Goal: Check status: Check status

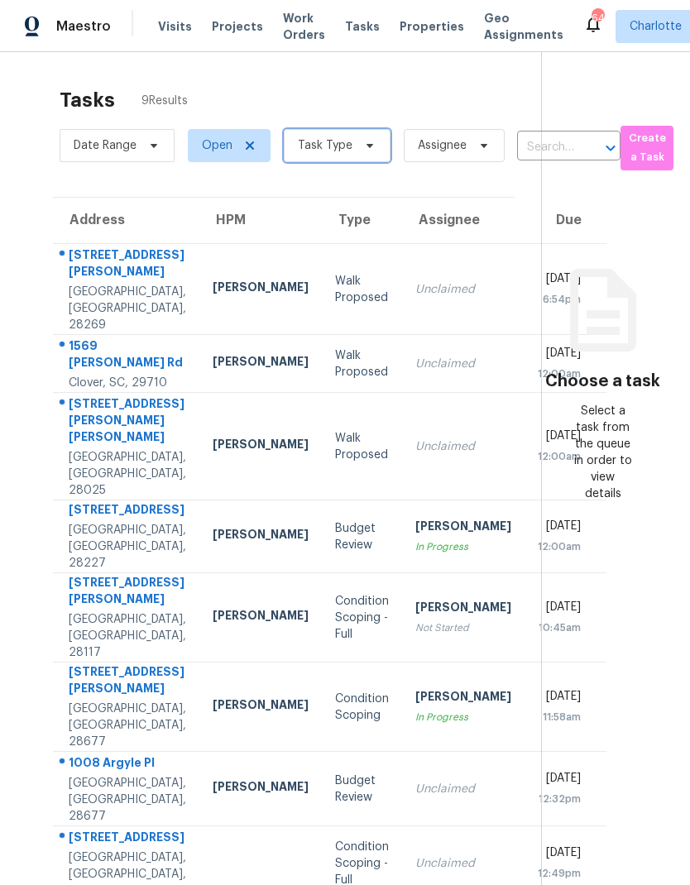
click at [366, 152] on icon at bounding box center [369, 145] width 13 height 13
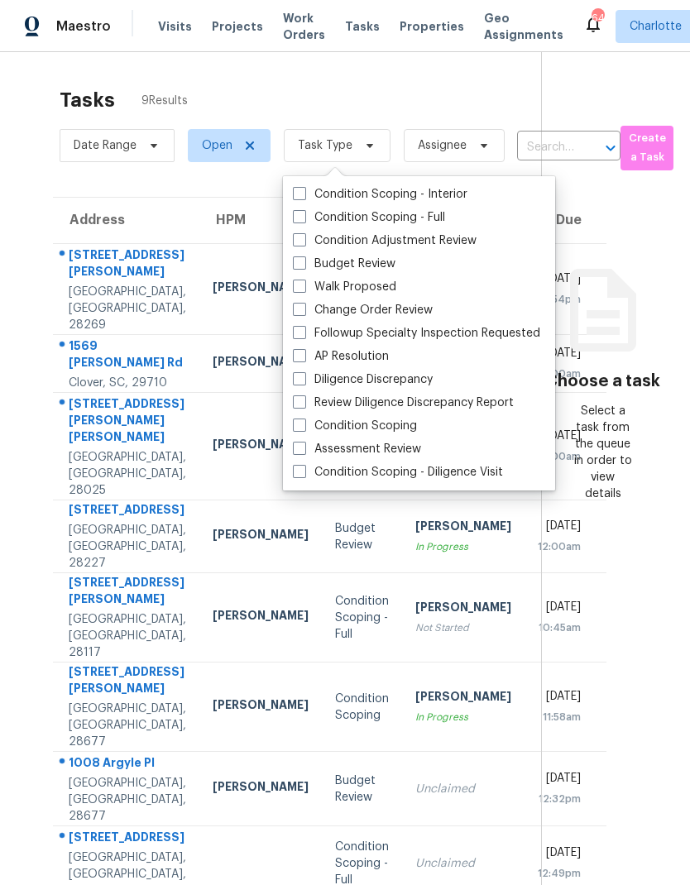
click at [428, 93] on div "Tasks 9 Results" at bounding box center [300, 100] width 481 height 43
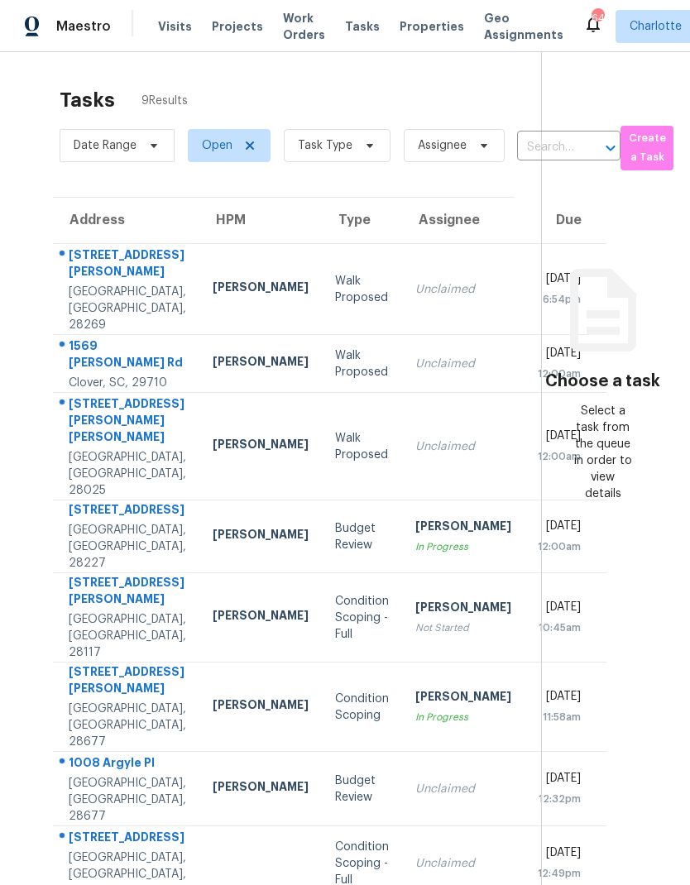
click at [167, 21] on span "Visits" at bounding box center [175, 26] width 34 height 17
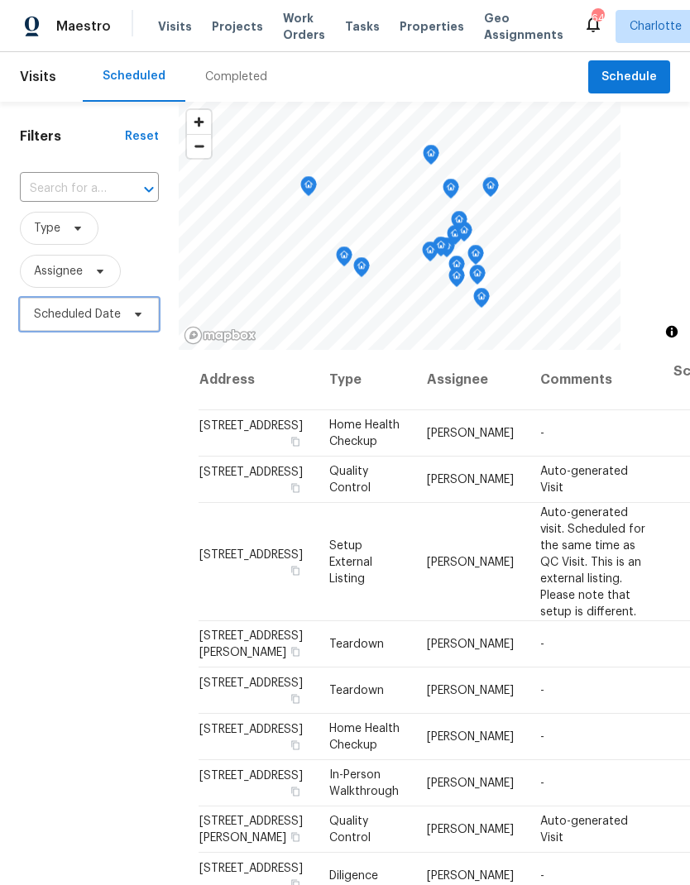
click at [79, 320] on span "Scheduled Date" at bounding box center [77, 314] width 87 height 17
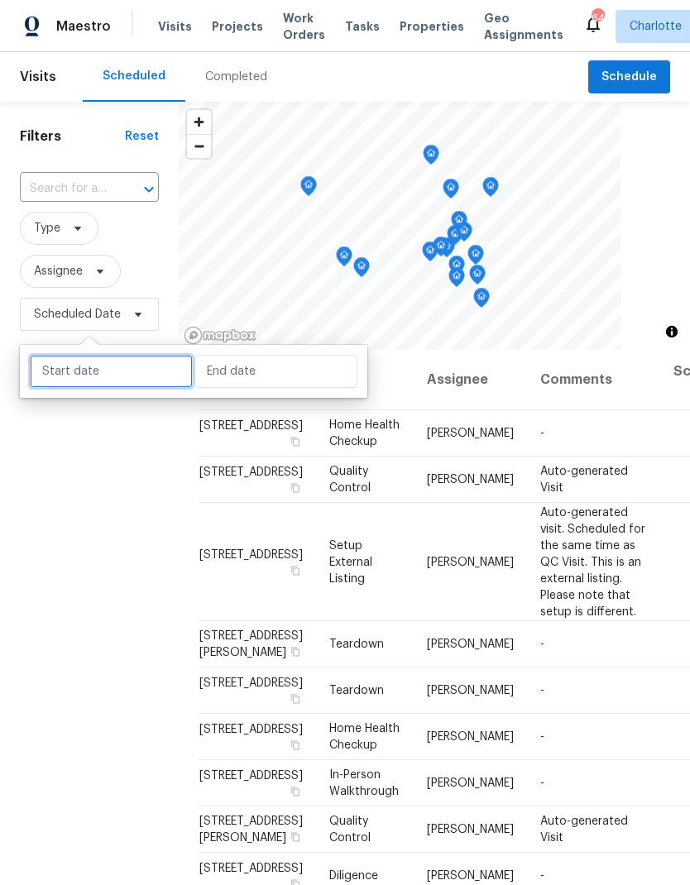
click at [110, 356] on input "text" at bounding box center [111, 371] width 163 height 33
select select "9"
select select "2025"
select select "10"
select select "2025"
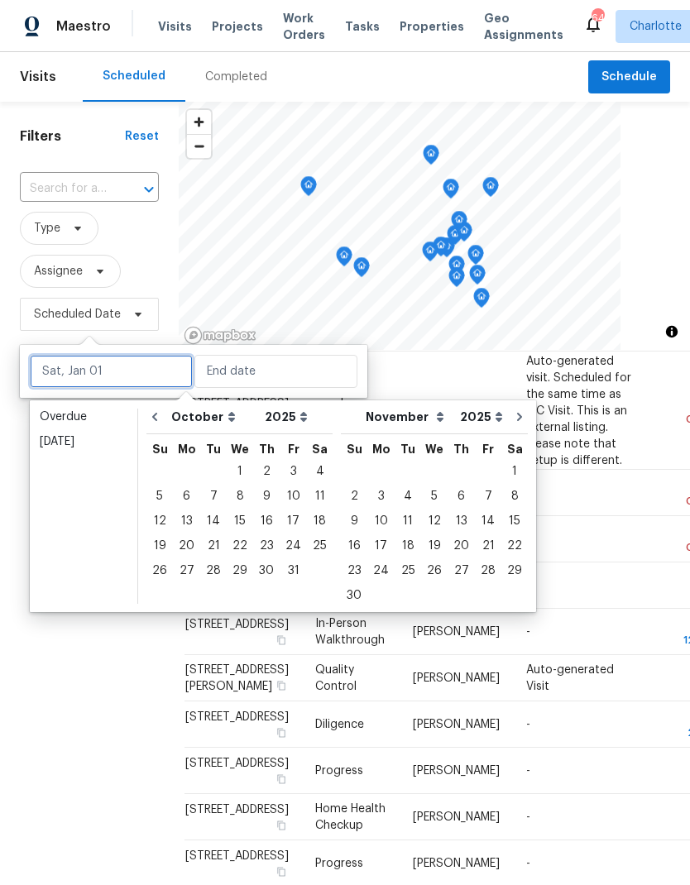
scroll to position [152, 16]
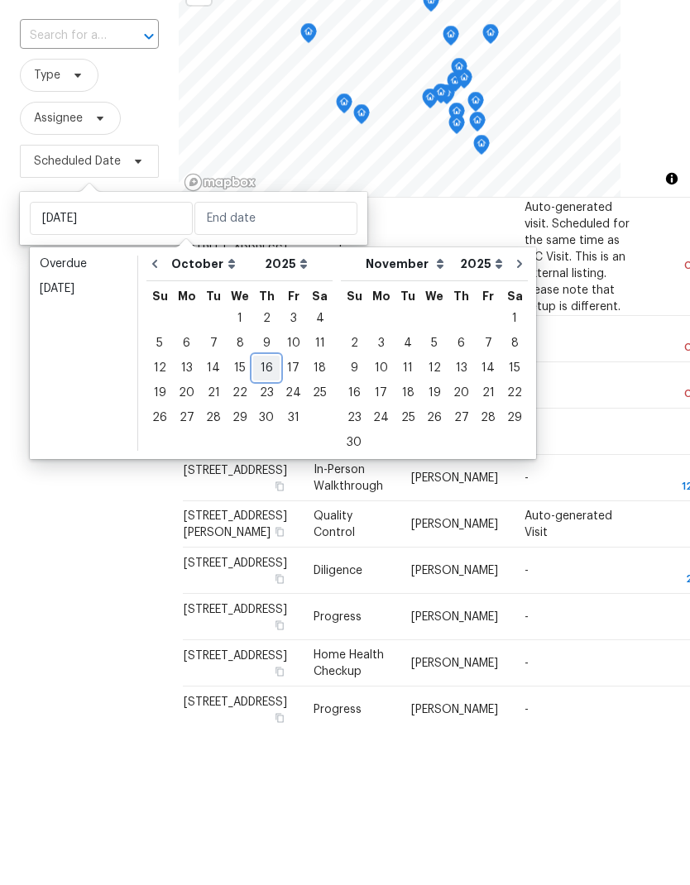
click at [265, 509] on div "16" at bounding box center [266, 520] width 26 height 23
type input "[DATE]"
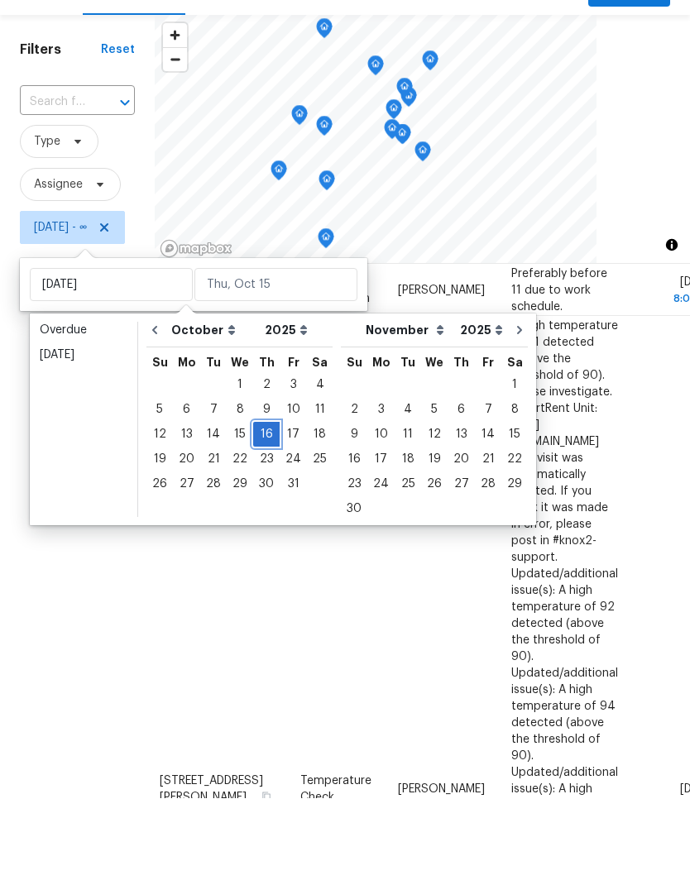
click at [261, 509] on div "16" at bounding box center [266, 520] width 26 height 23
type input "[DATE]"
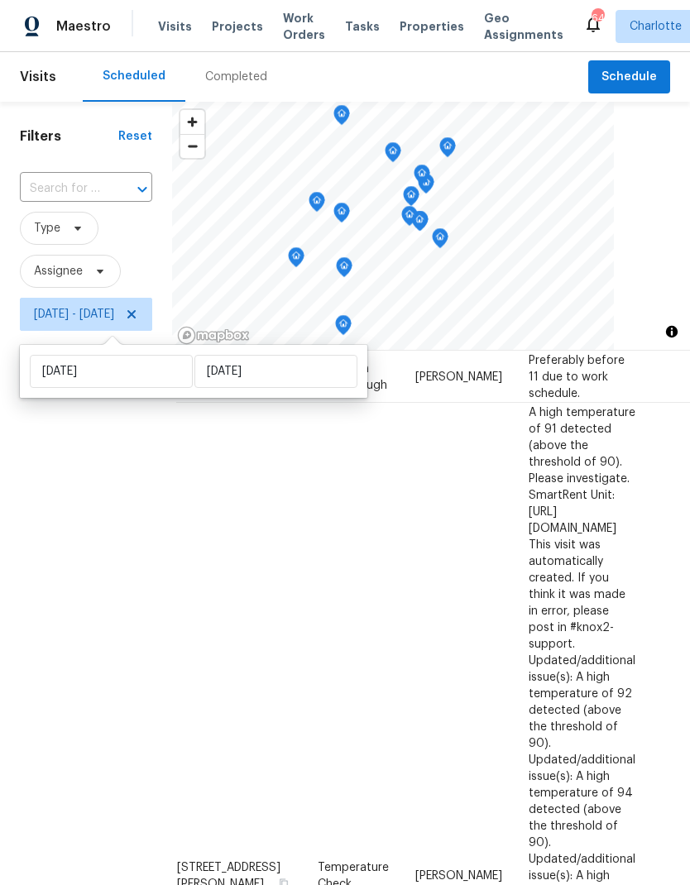
click at [120, 694] on div "Filters Reset ​ Type Assignee [DATE] - [DATE]" at bounding box center [86, 580] width 172 height 956
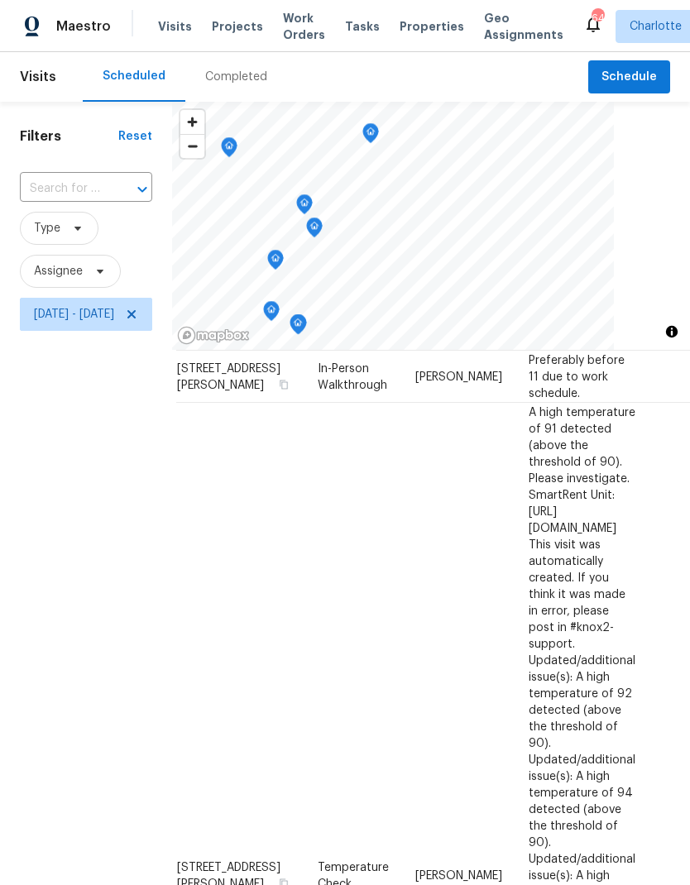
click at [312, 201] on icon "Map marker" at bounding box center [304, 204] width 15 height 19
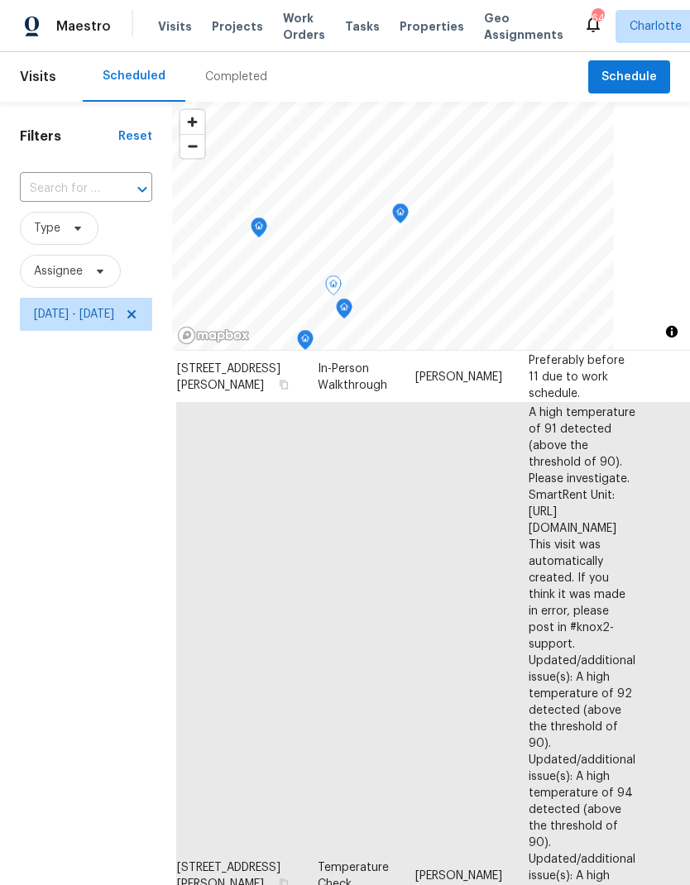
click at [408, 212] on icon "Map marker" at bounding box center [400, 213] width 15 height 19
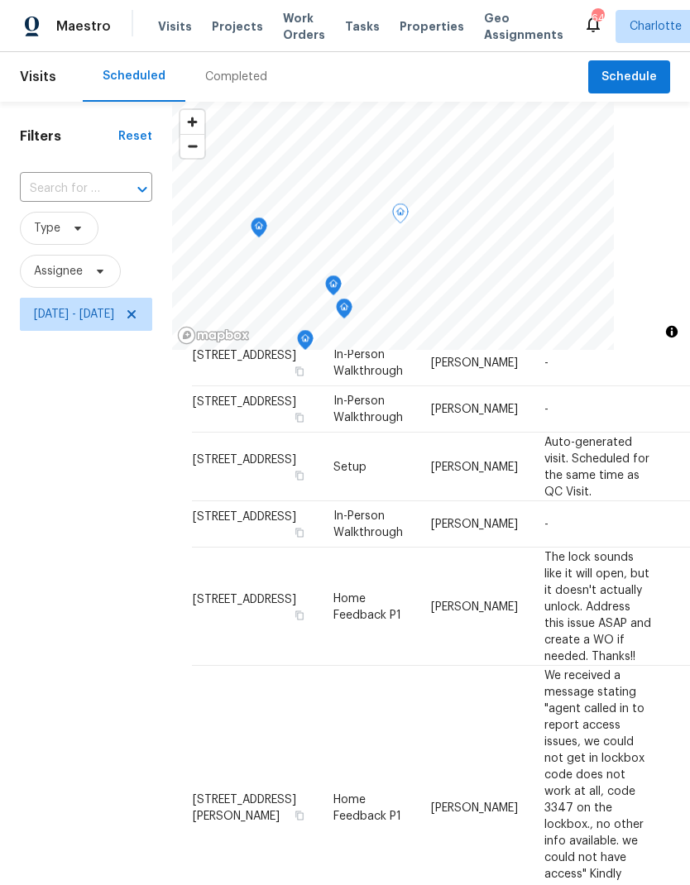
scroll to position [1252, 0]
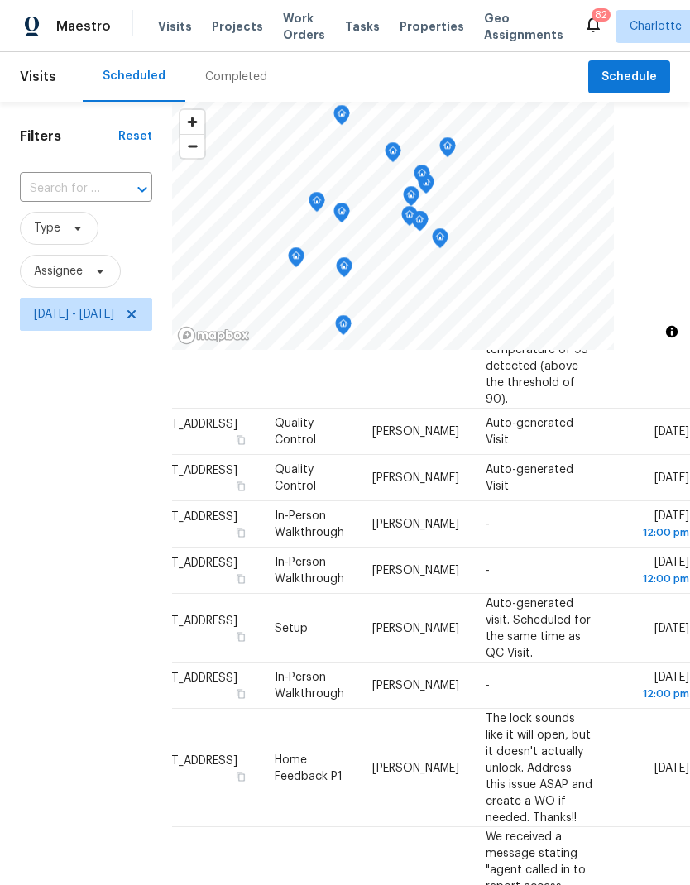
scroll to position [1096, 138]
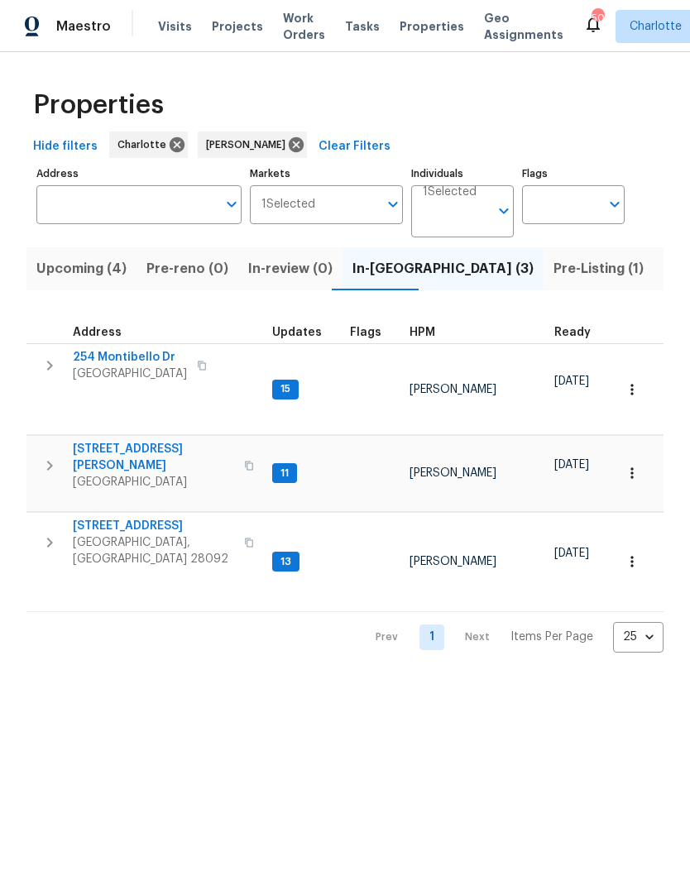
scroll to position [0, 227]
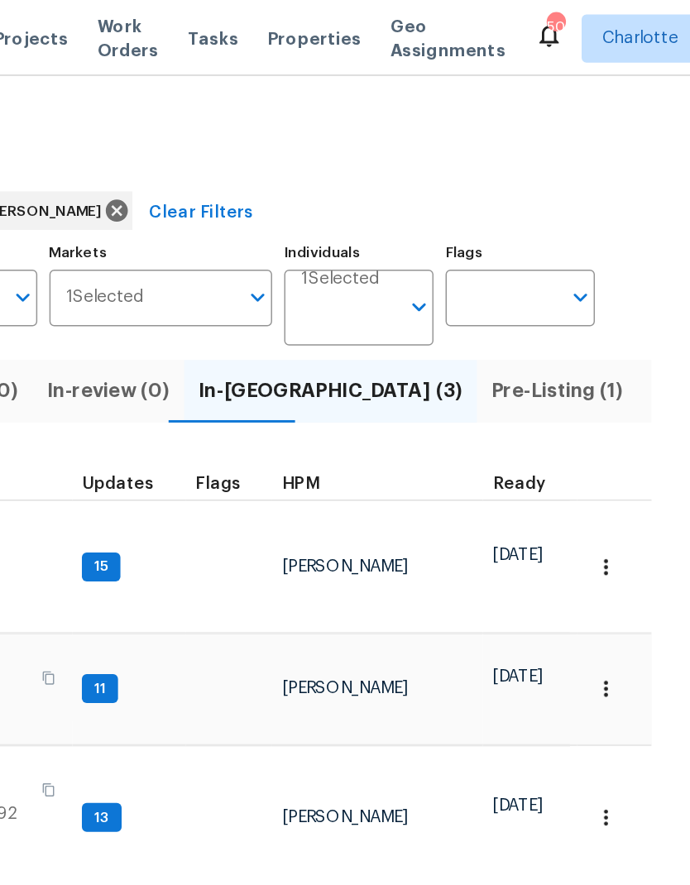
click at [663, 270] on span "Listed (8)" at bounding box center [694, 268] width 63 height 23
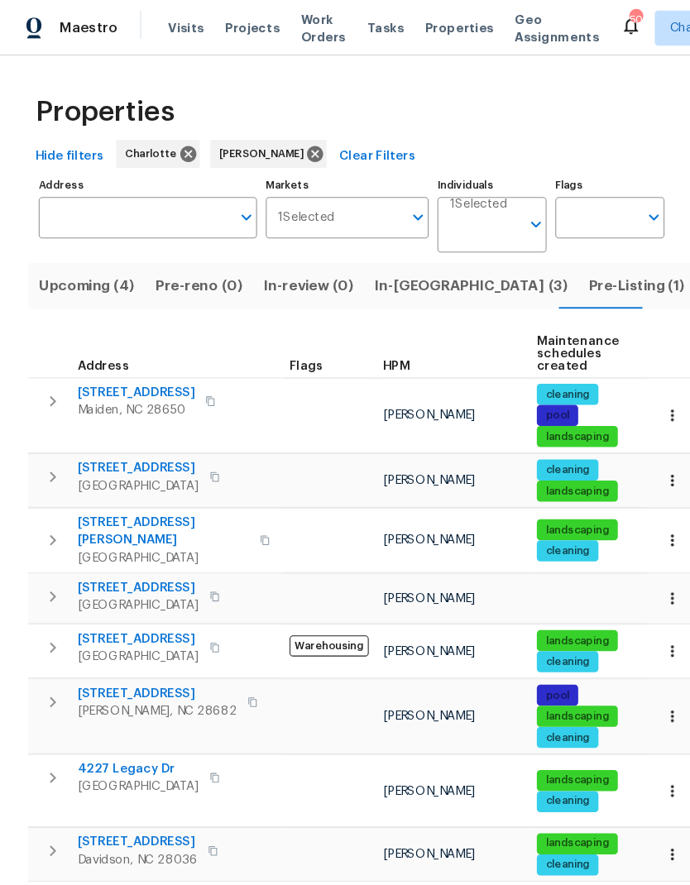
click at [128, 643] on span "3865 Granite St" at bounding box center [148, 651] width 150 height 17
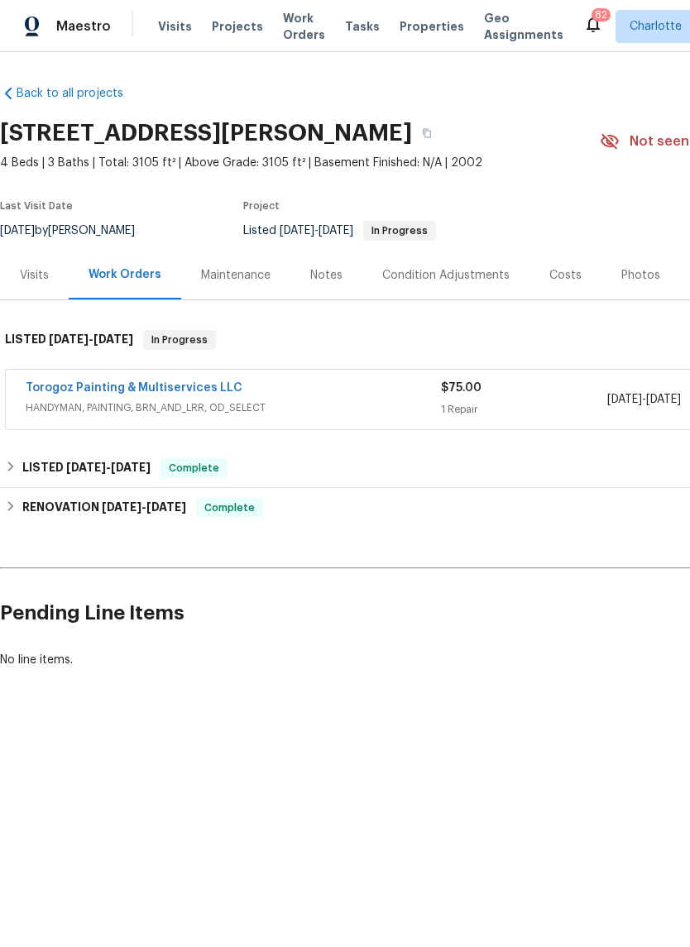
click at [204, 388] on link "Torogoz Painting & Multiservices LLC" at bounding box center [134, 388] width 217 height 12
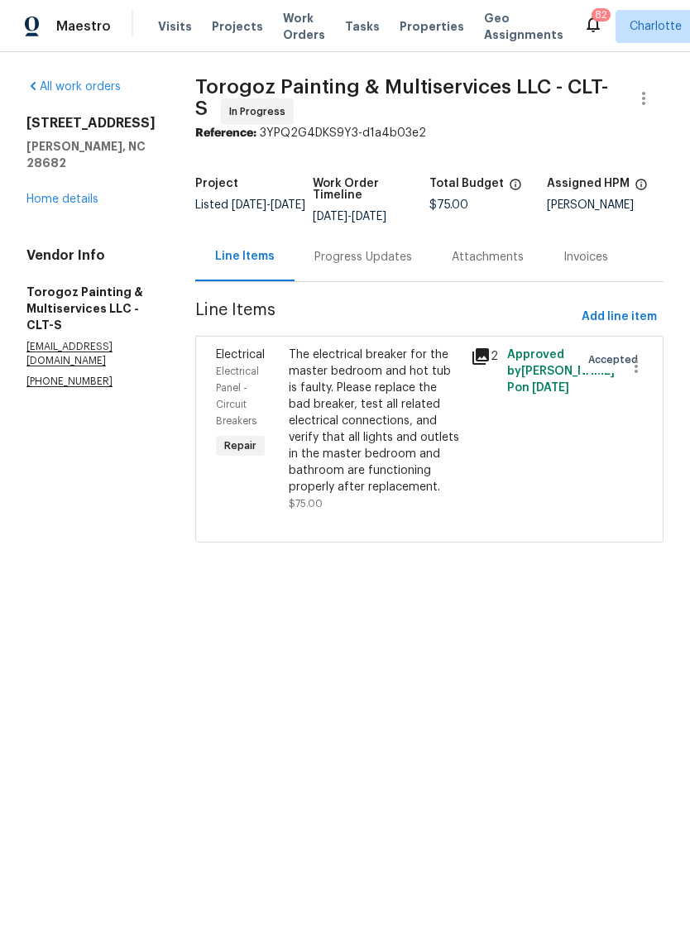
click at [412, 265] on div "Progress Updates" at bounding box center [363, 257] width 98 height 17
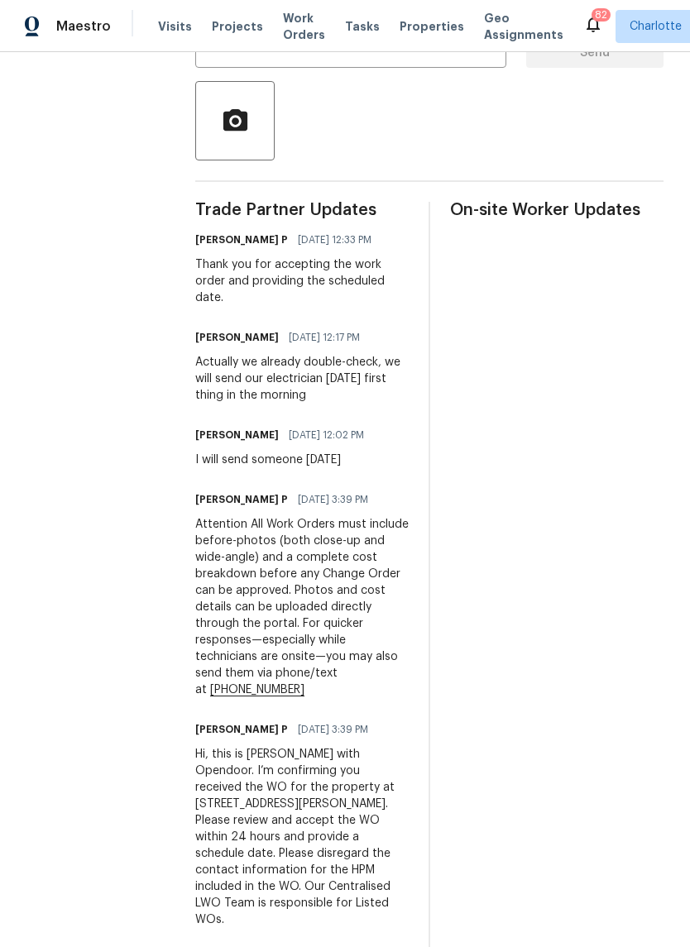
scroll to position [376, 0]
